Goal: Obtain resource: Download file/media

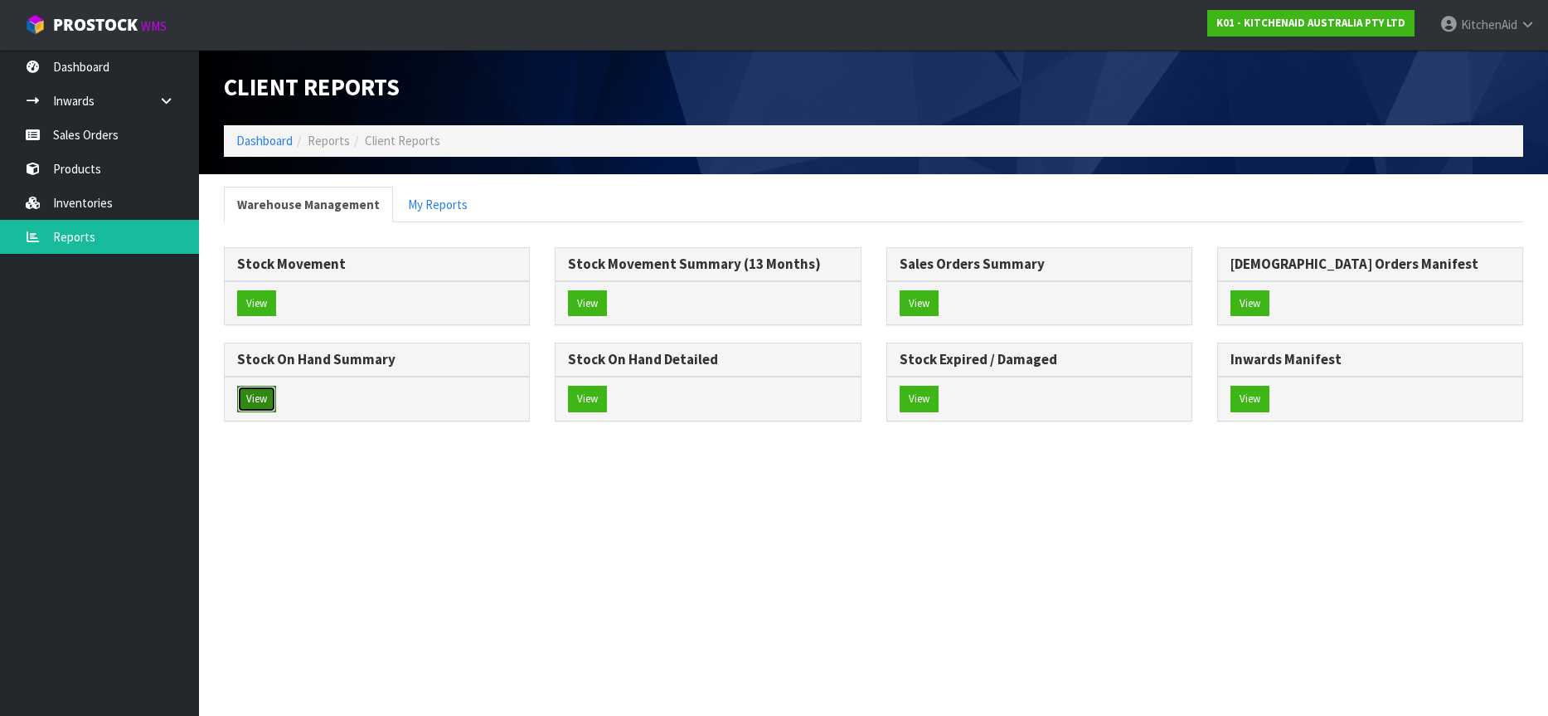
click at [255, 402] on button "View" at bounding box center [256, 399] width 39 height 27
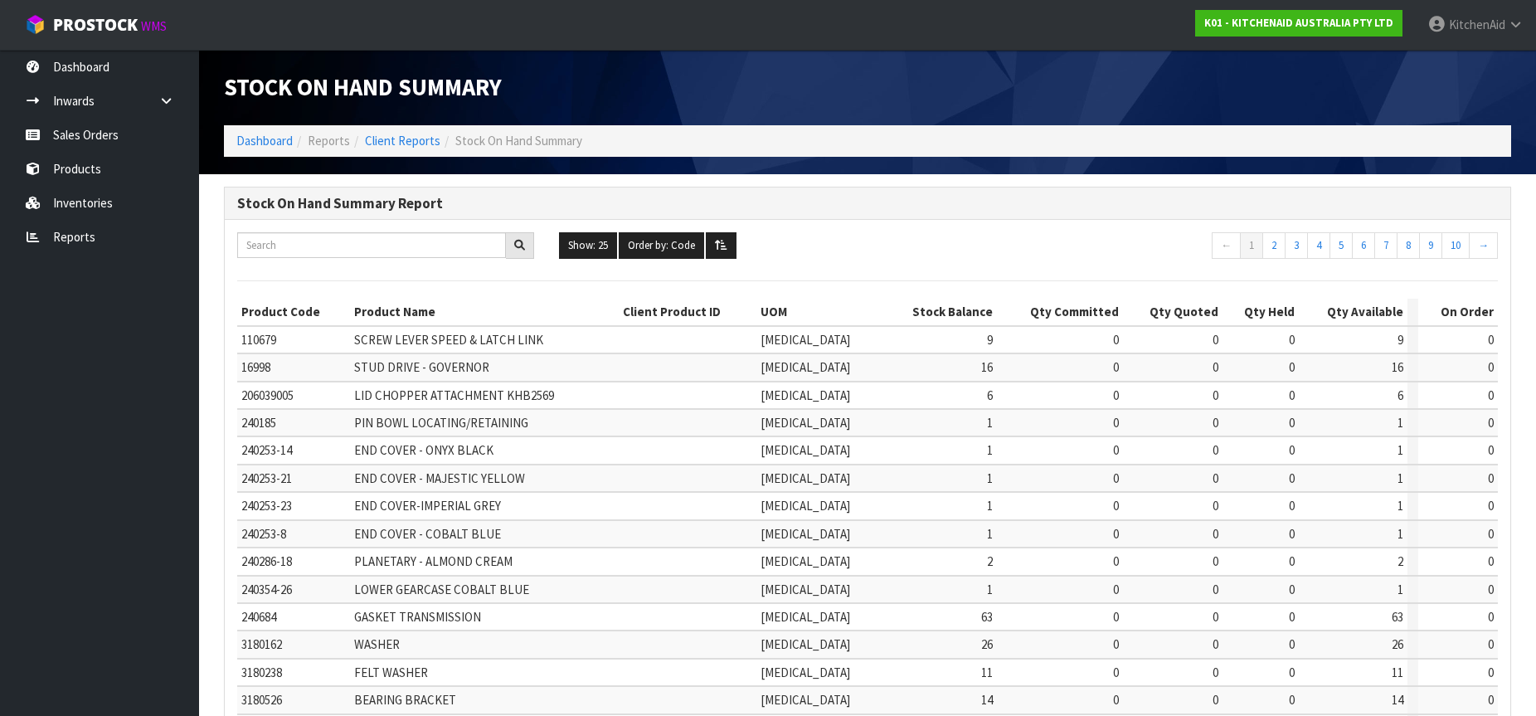
click at [343, 462] on td "240253-14" at bounding box center [293, 449] width 113 height 27
click at [82, 235] on link "Reports" at bounding box center [99, 237] width 199 height 34
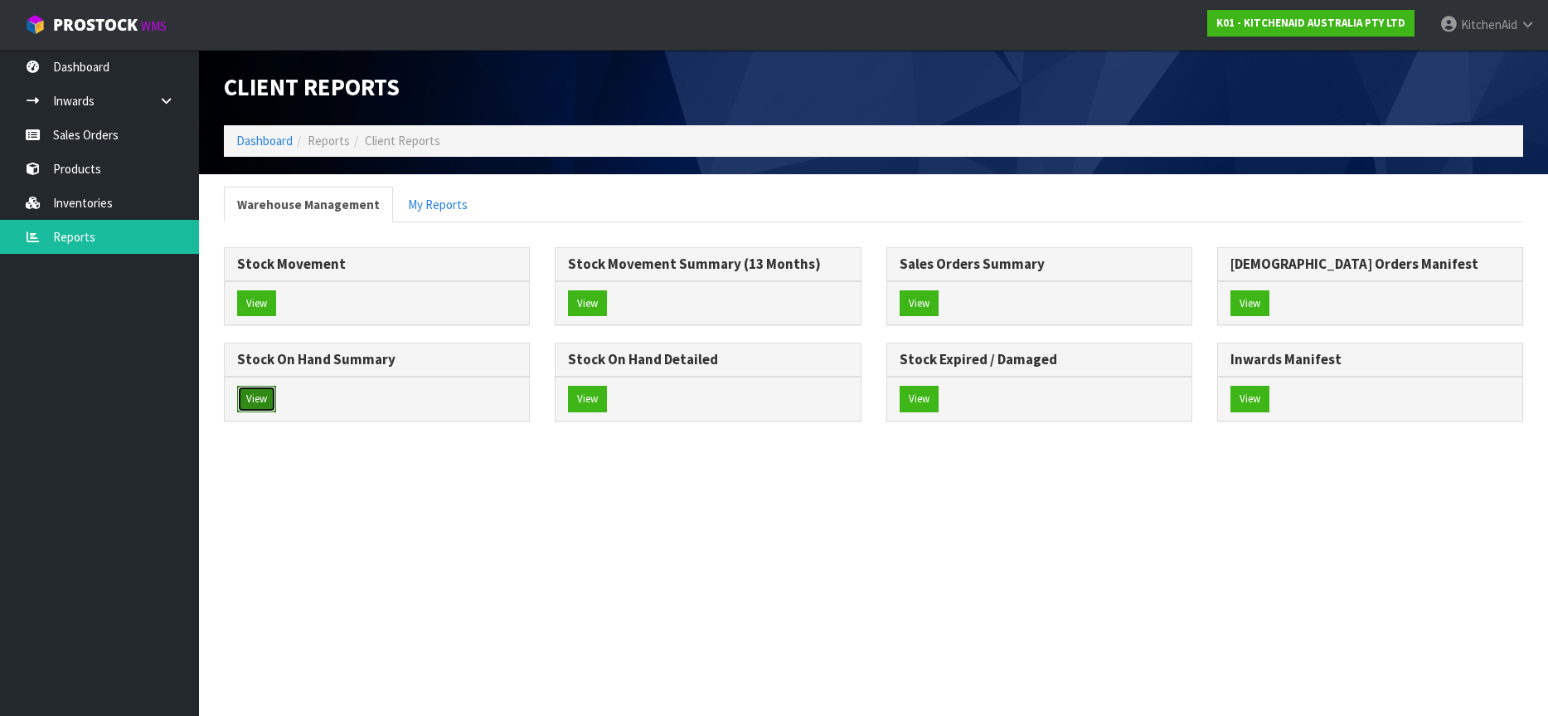
click at [246, 400] on button "View" at bounding box center [256, 399] width 39 height 27
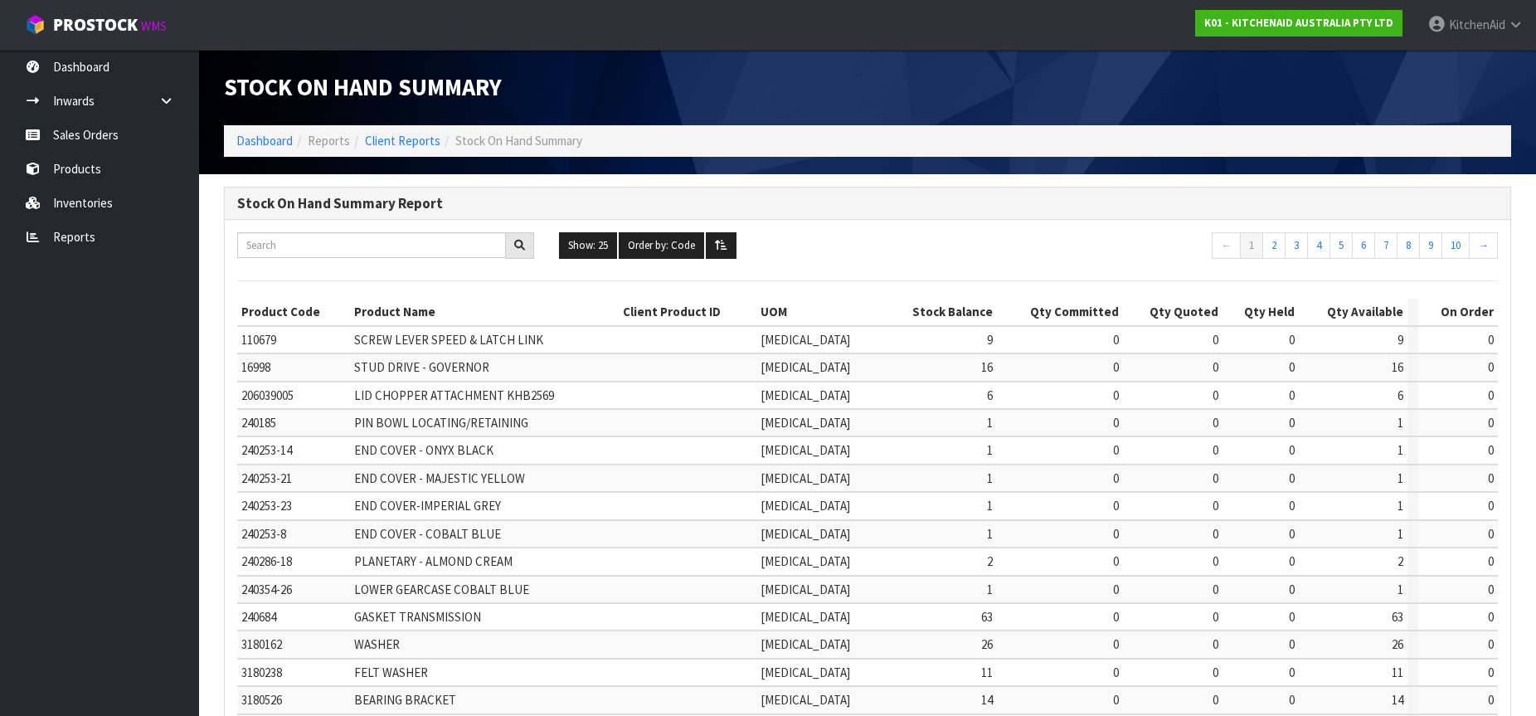
click at [342, 461] on td "240253-14" at bounding box center [293, 449] width 113 height 27
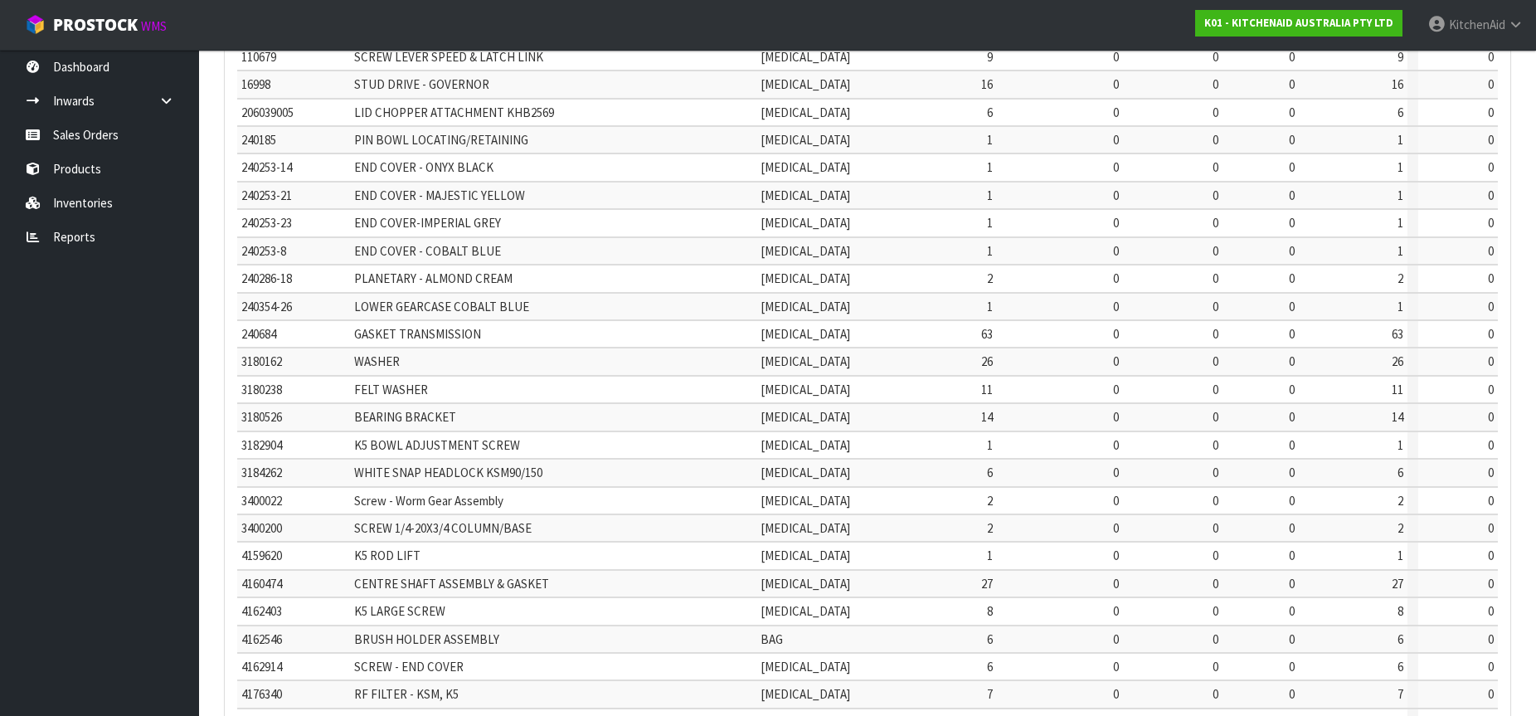
scroll to position [433, 0]
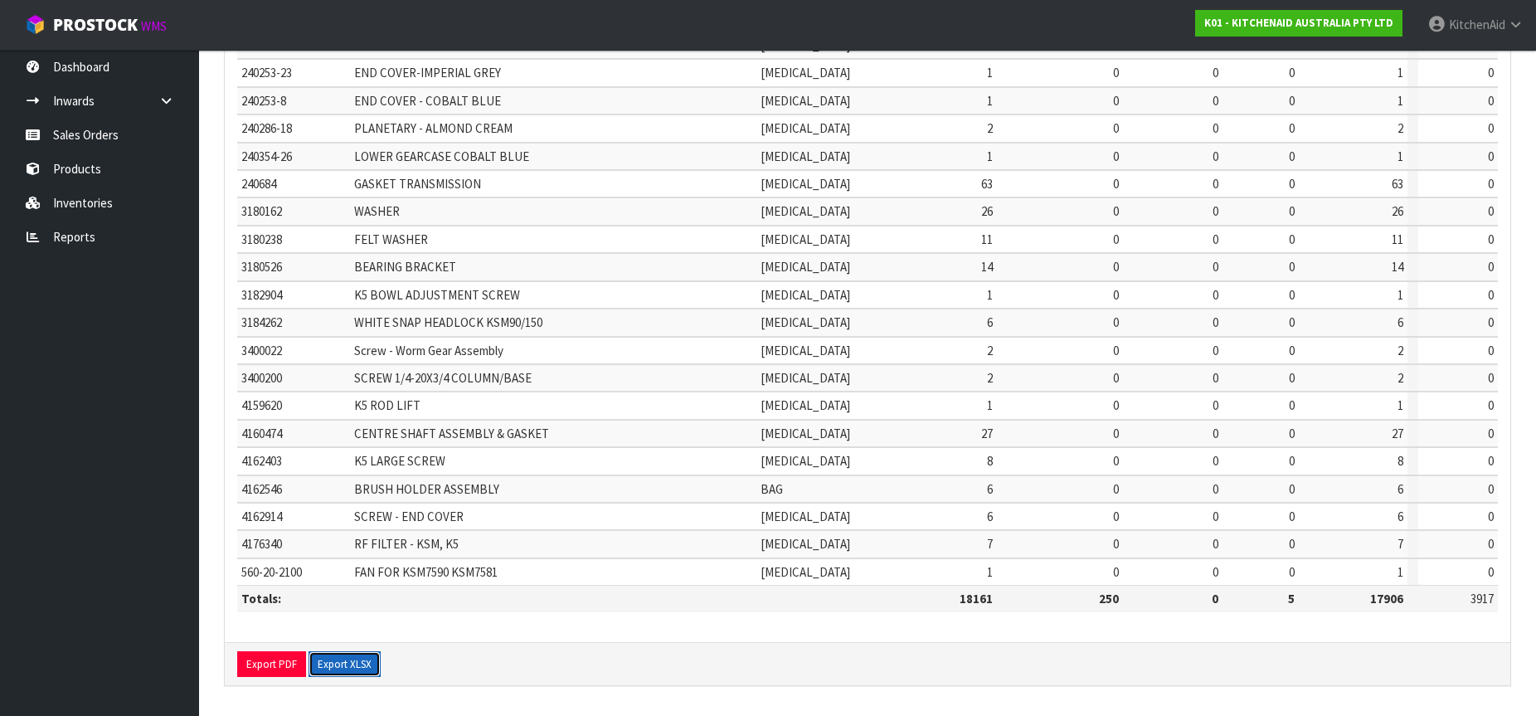
click at [338, 659] on button "Export XLSX" at bounding box center [344, 664] width 72 height 27
